Goal: Register for event/course

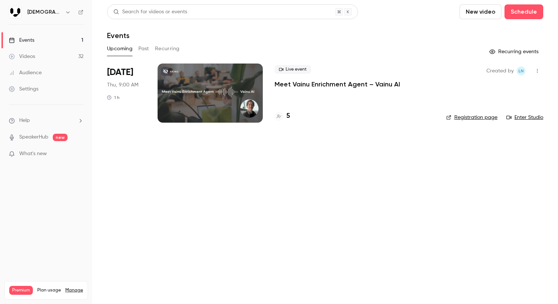
click at [329, 89] on div "Live event Meet Vainu Enrichment Agent – Vainu AI 5" at bounding box center [354, 92] width 160 height 59
click at [336, 83] on p "Meet Vainu Enrichment Agent – Vainu AI" at bounding box center [336, 84] width 125 height 9
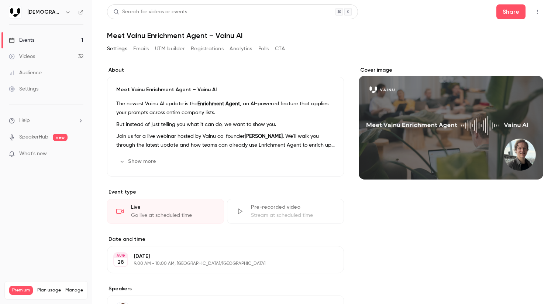
click at [539, 15] on button "button" at bounding box center [537, 12] width 12 height 12
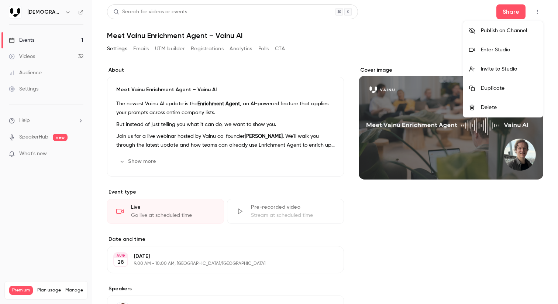
click at [338, 45] on div at bounding box center [279, 152] width 558 height 304
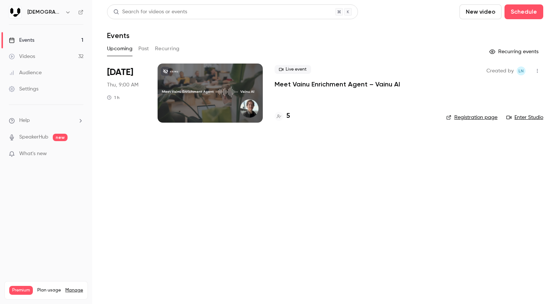
click at [455, 117] on link "Registration page" at bounding box center [471, 117] width 51 height 7
